Goal: Information Seeking & Learning: Learn about a topic

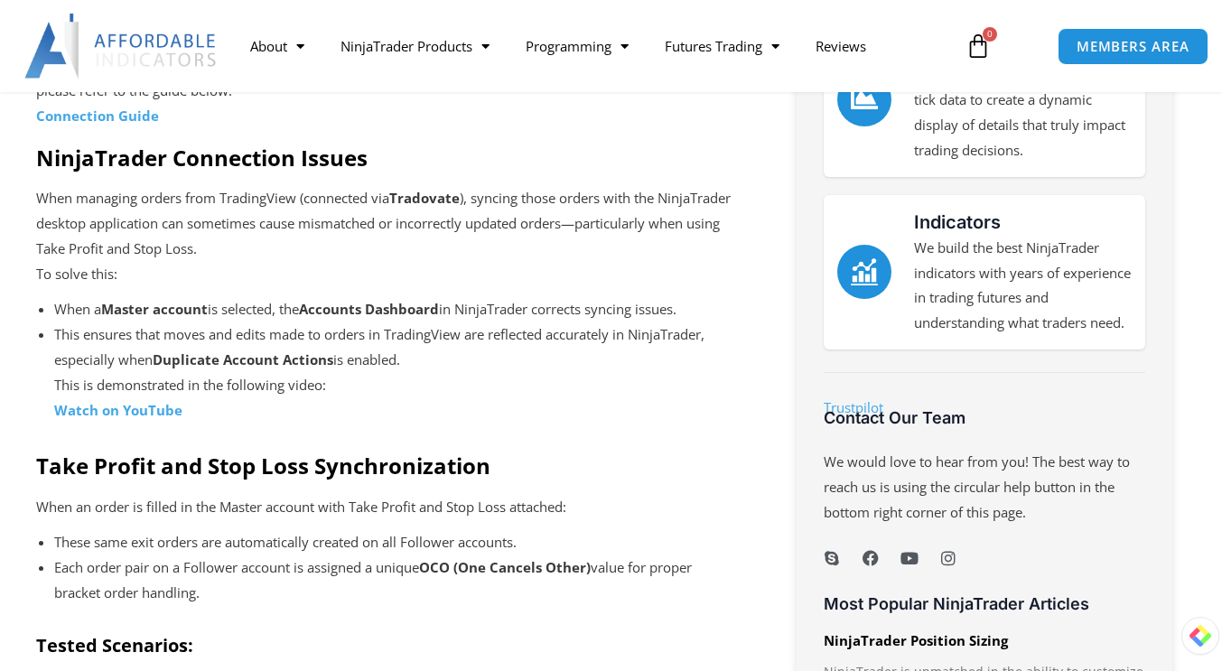
scroll to position [893, 0]
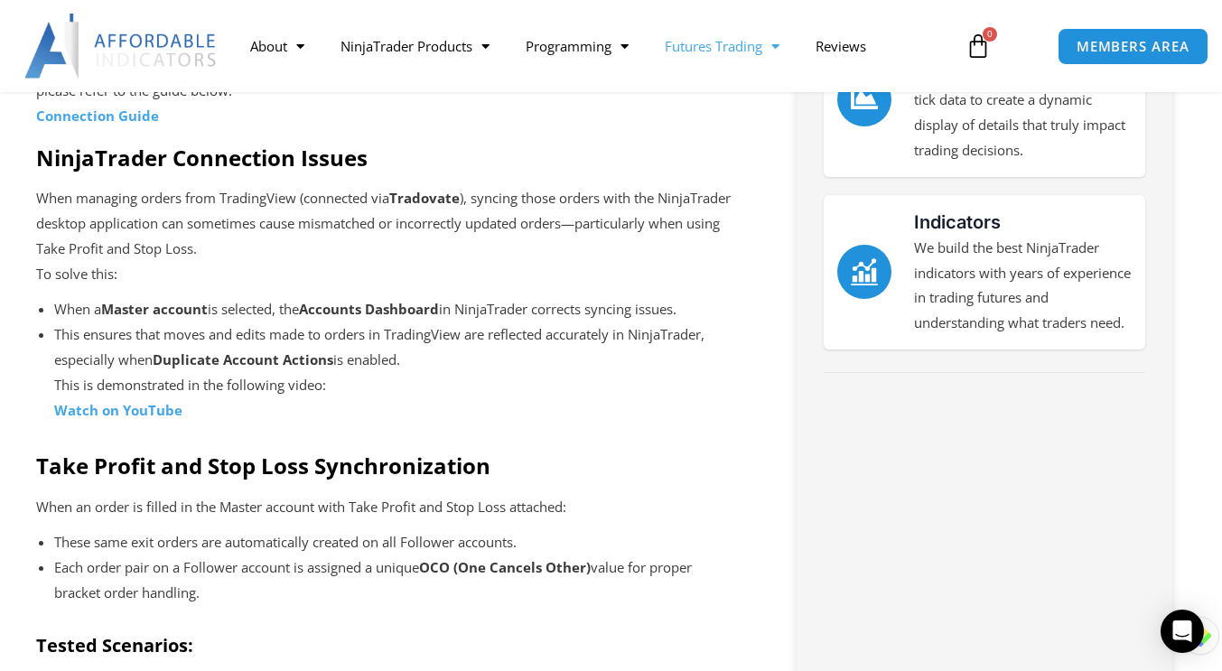
click at [740, 43] on link "Futures Trading" at bounding box center [722, 46] width 151 height 42
click at [454, 53] on link "NinjaTrader Products" at bounding box center [414, 46] width 185 height 42
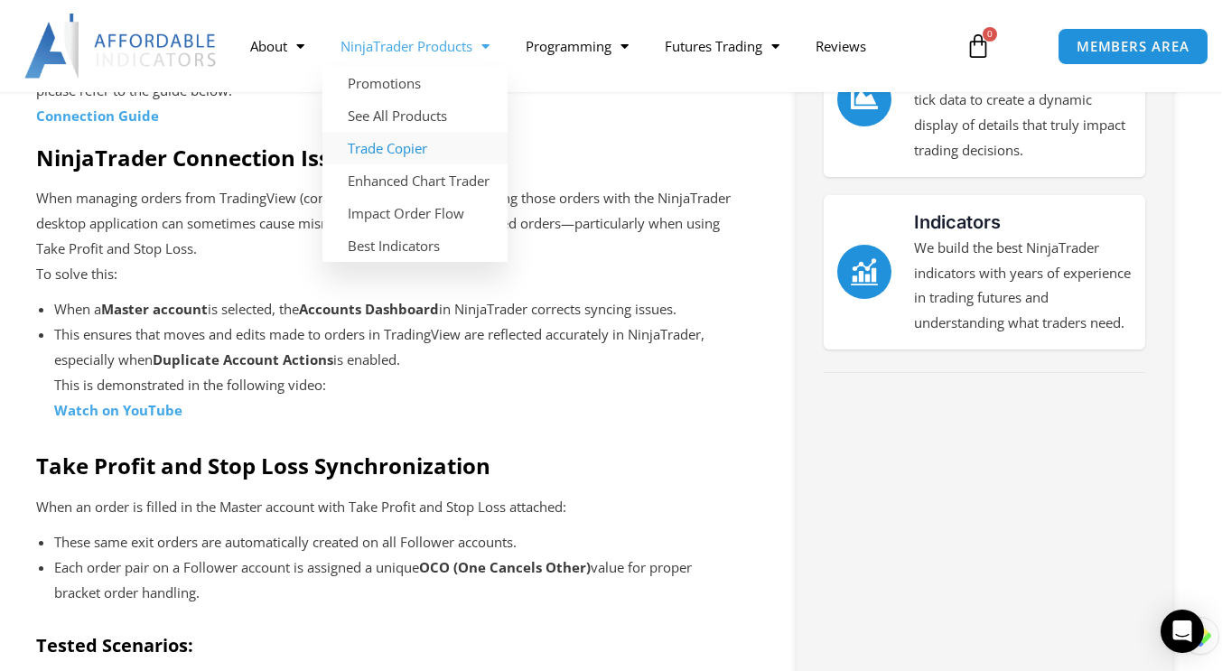
click at [369, 151] on link "Trade Copier" at bounding box center [414, 148] width 185 height 33
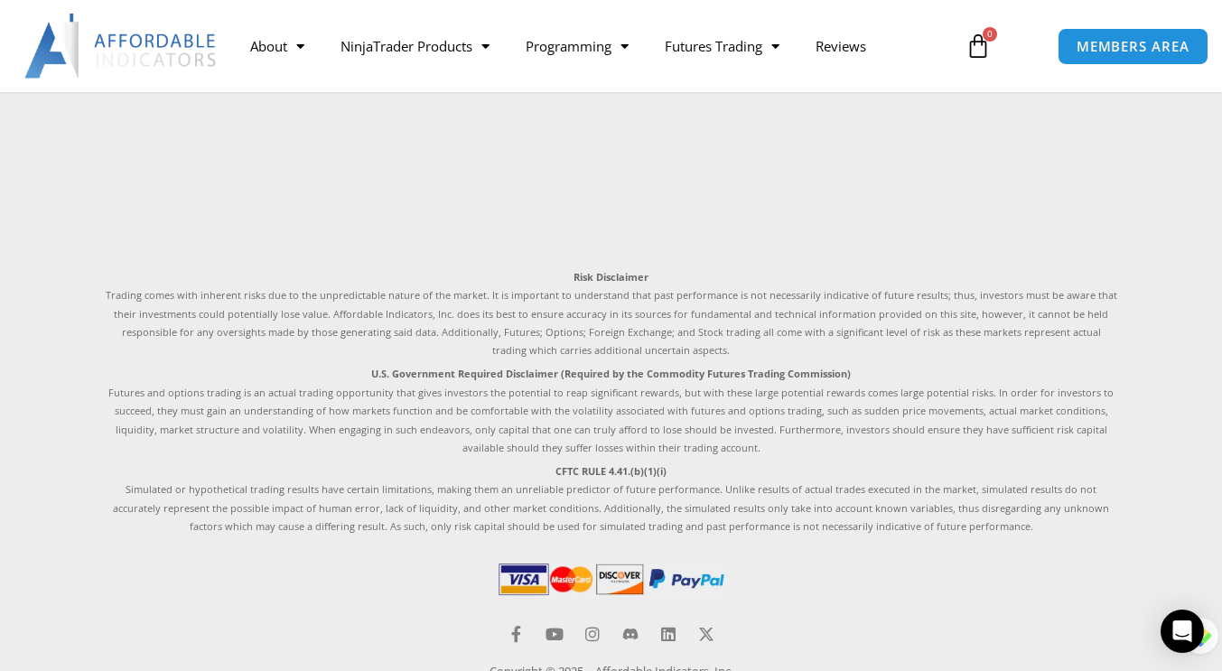
scroll to position [4730, 0]
